Goal: Task Accomplishment & Management: Complete application form

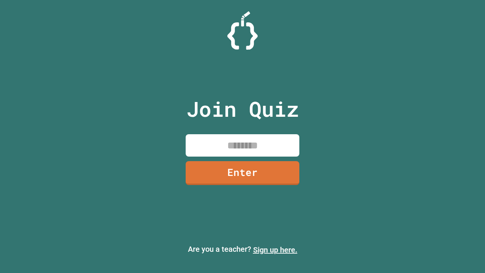
click at [275, 250] on link "Sign up here." at bounding box center [275, 249] width 44 height 9
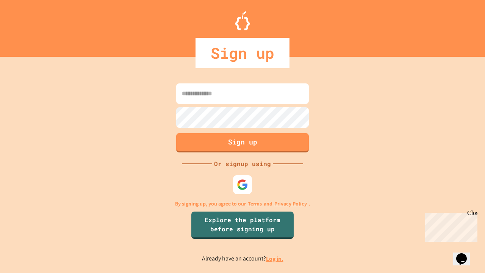
click at [275, 258] on link "Log in." at bounding box center [274, 259] width 17 height 8
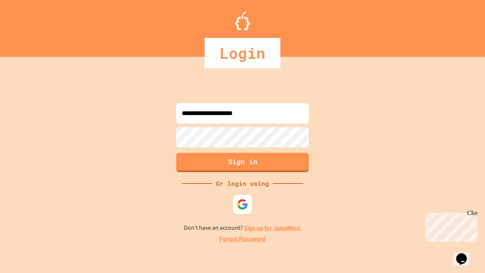
type input "**********"
